Goal: Task Accomplishment & Management: Use online tool/utility

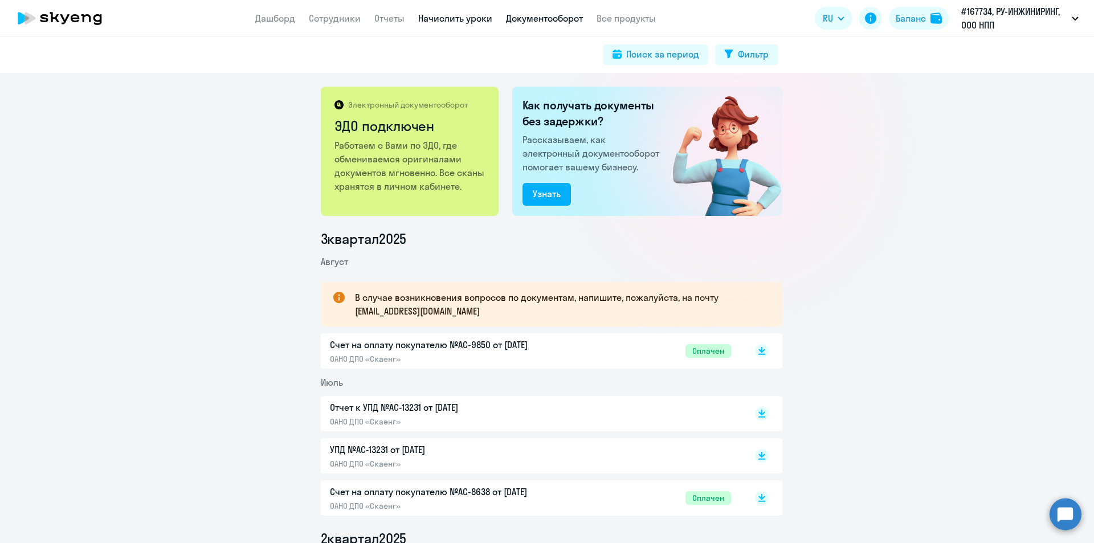
click at [445, 19] on link "Начислить уроки" at bounding box center [455, 18] width 74 height 11
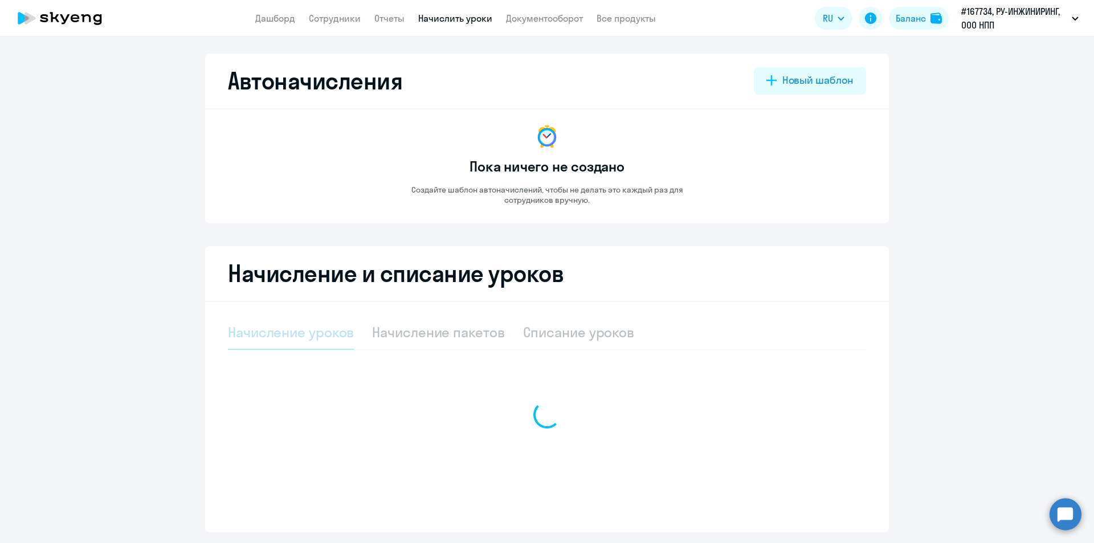
select select "10"
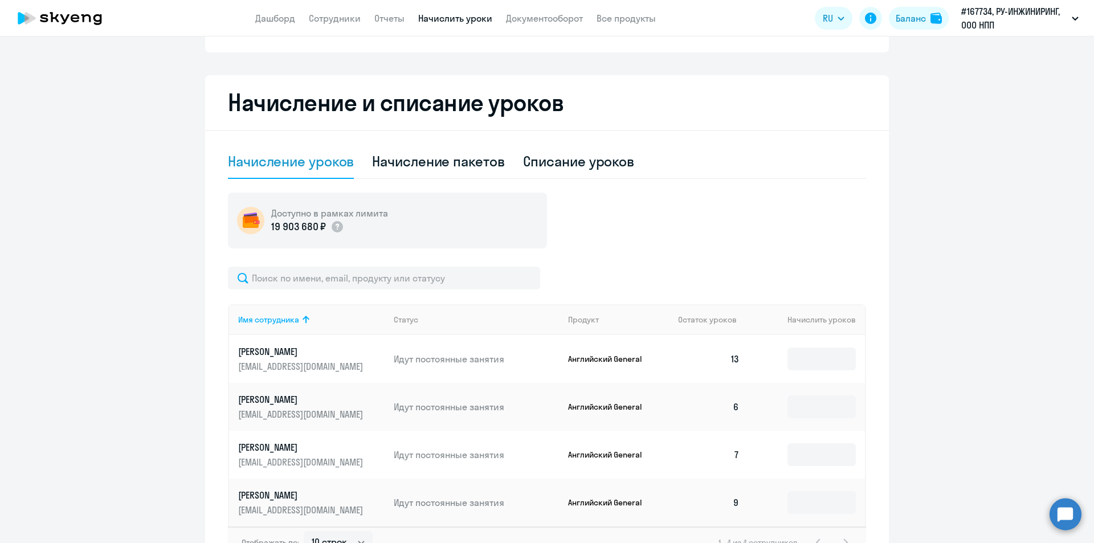
scroll to position [228, 0]
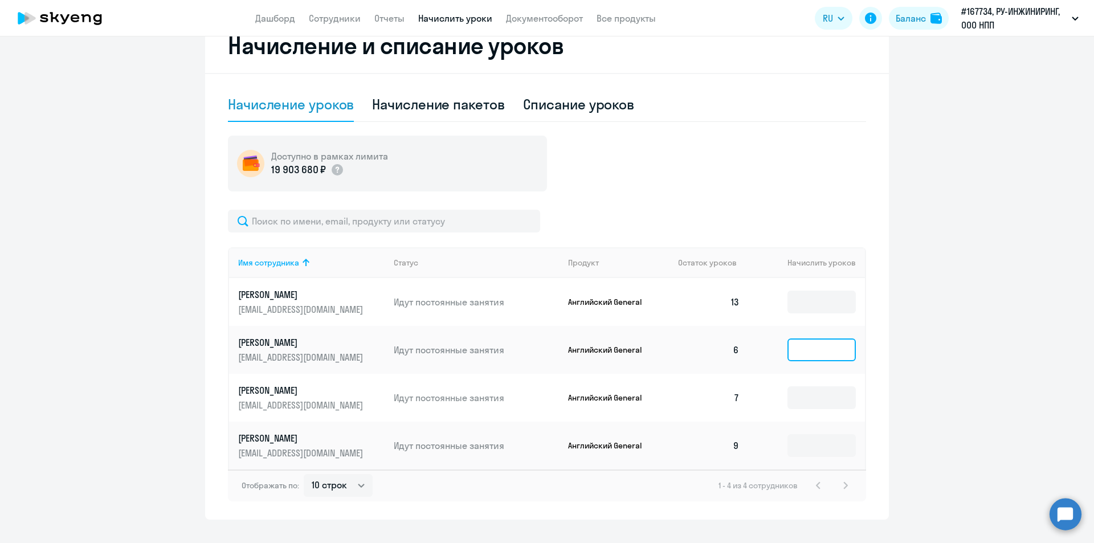
click at [816, 353] on input at bounding box center [822, 350] width 68 height 23
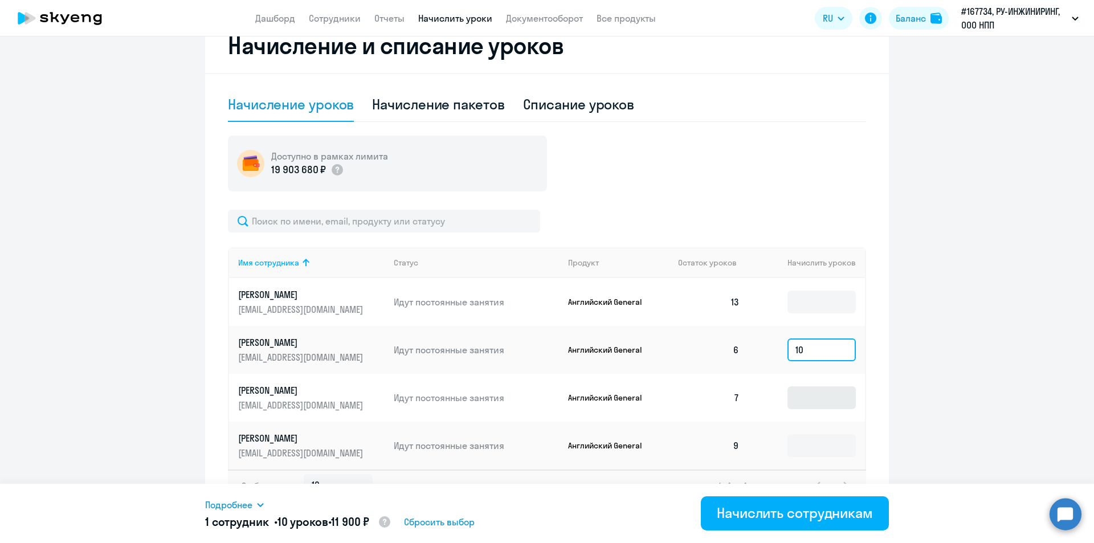
type input "10"
click at [814, 397] on input at bounding box center [822, 397] width 68 height 23
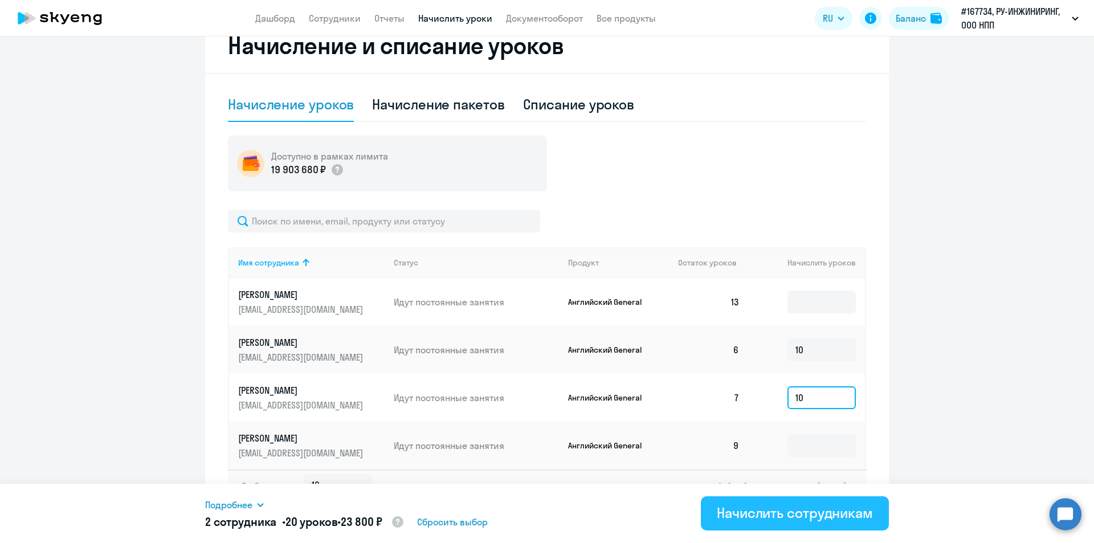
type input "10"
click at [832, 508] on div "Начислить сотрудникам" at bounding box center [795, 513] width 156 height 18
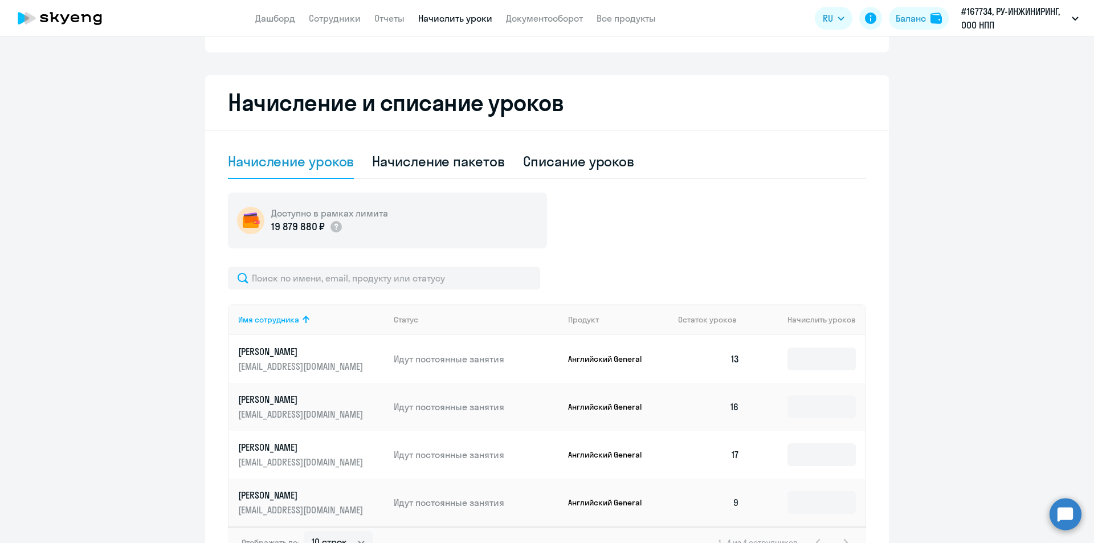
scroll to position [0, 0]
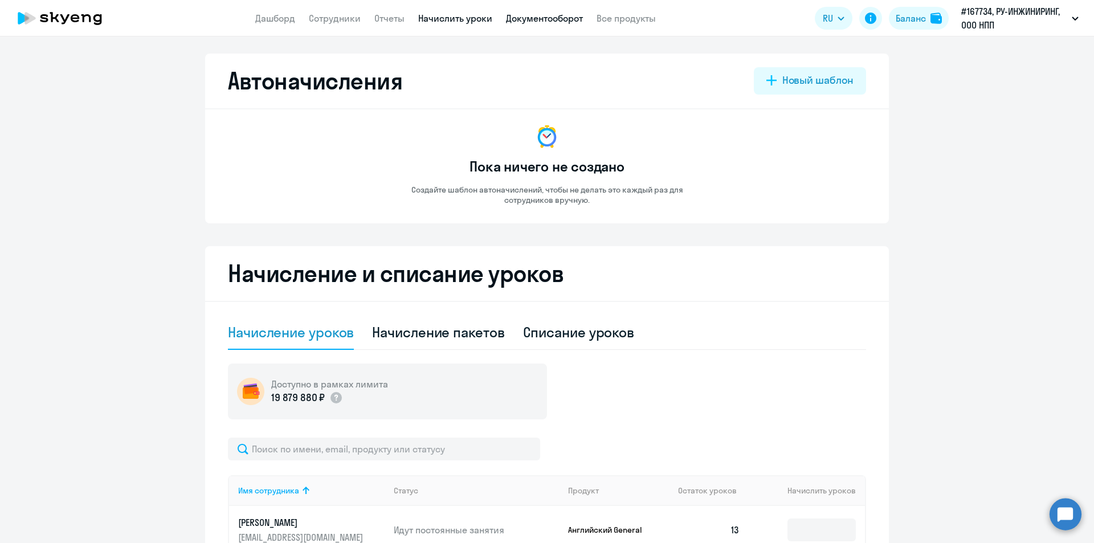
click at [533, 17] on link "Документооборот" at bounding box center [544, 18] width 77 height 11
